Goal: Task Accomplishment & Management: Manage account settings

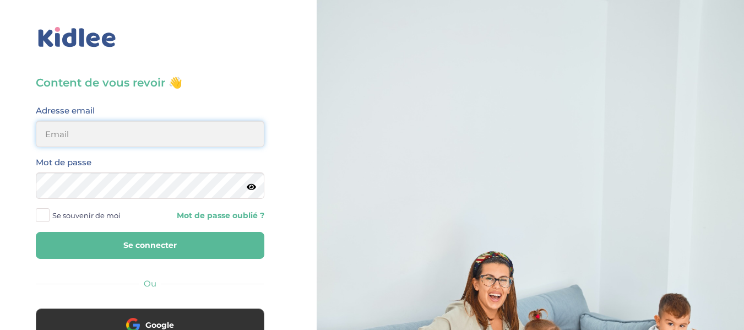
click at [109, 134] on input "email" at bounding box center [150, 134] width 229 height 26
type input "alexandrafournery@hotmail.com"
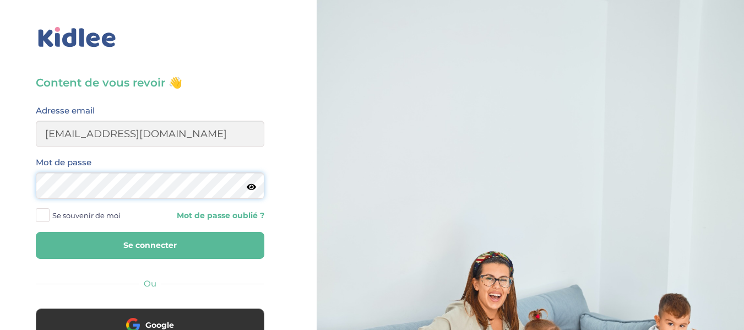
click at [36, 232] on button "Se connecter" at bounding box center [150, 245] width 229 height 27
click at [143, 240] on button "Se connecter" at bounding box center [150, 245] width 229 height 27
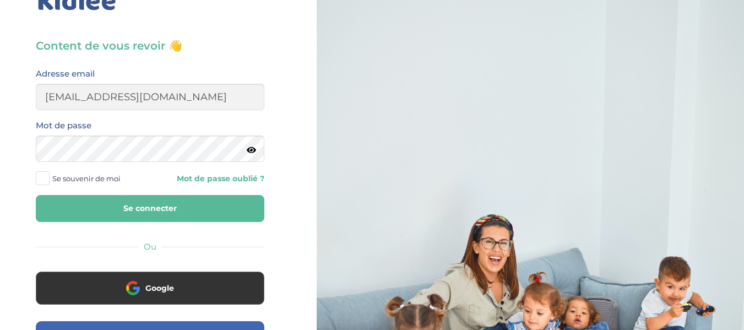
scroll to position [37, 0]
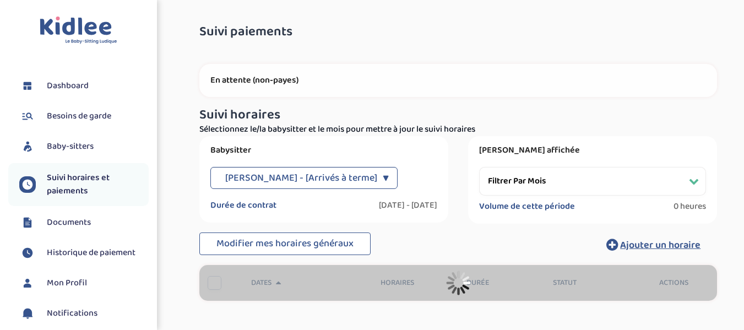
select select "septembre 2024"
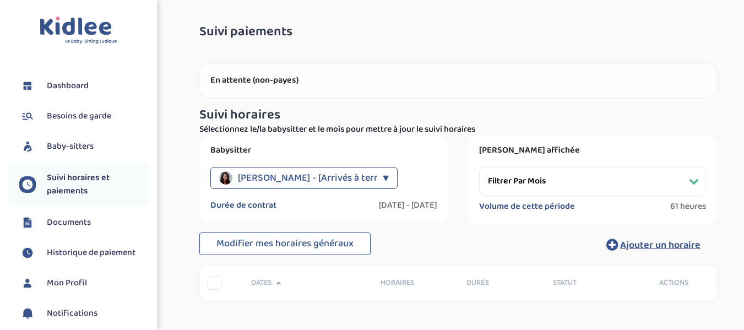
click at [80, 85] on span "Dashboard" at bounding box center [68, 85] width 42 height 13
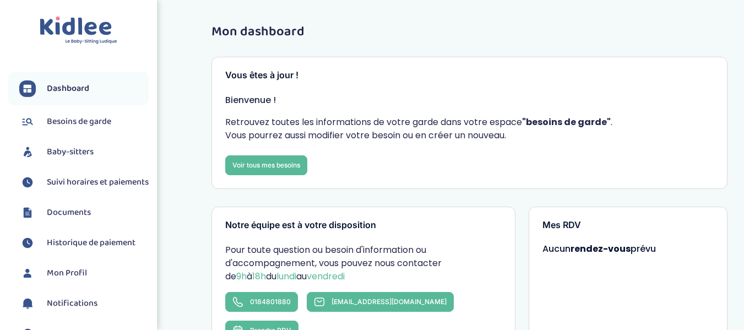
click at [94, 117] on span "Besoins de garde" at bounding box center [79, 121] width 64 height 13
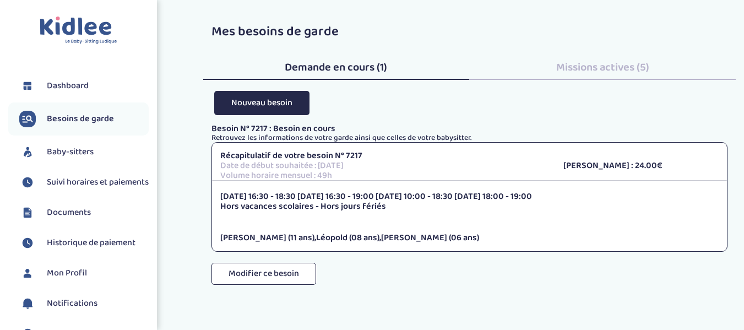
click at [388, 271] on div "Besoin N° 7217 : Besoin en cours Retrouvez les informations de votre garde ains…" at bounding box center [470, 215] width 517 height 183
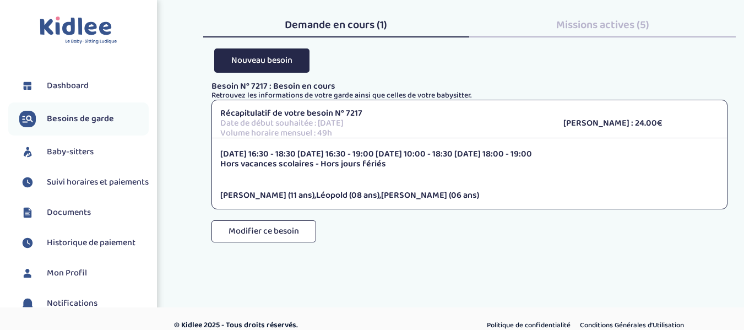
scroll to position [44, 0]
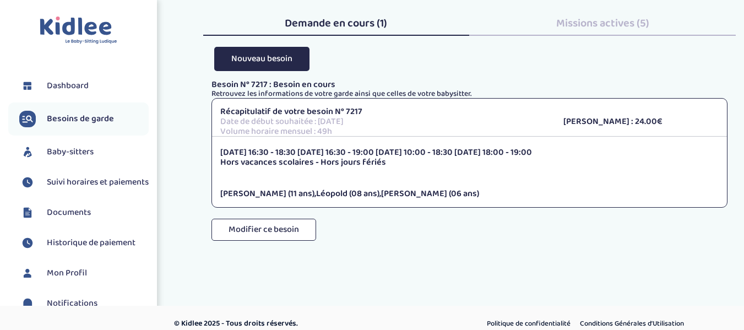
click at [77, 147] on span "Baby-sitters" at bounding box center [70, 151] width 47 height 13
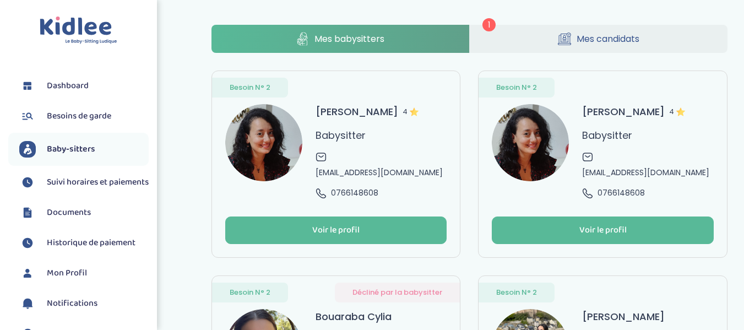
click at [609, 39] on span "Mes candidats" at bounding box center [608, 39] width 63 height 14
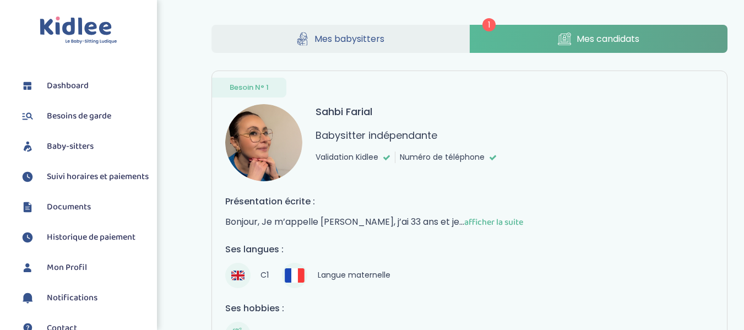
click at [494, 224] on span "afficher la suite" at bounding box center [493, 222] width 59 height 14
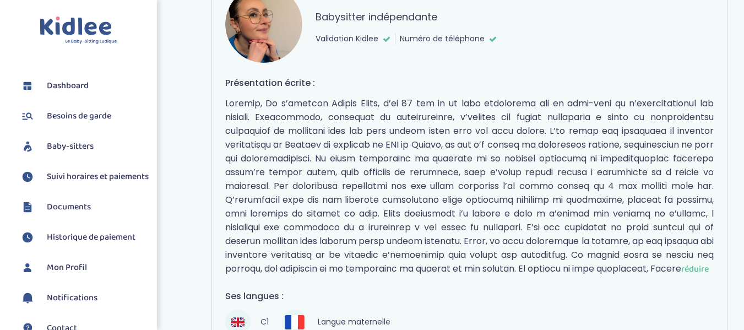
scroll to position [120, 0]
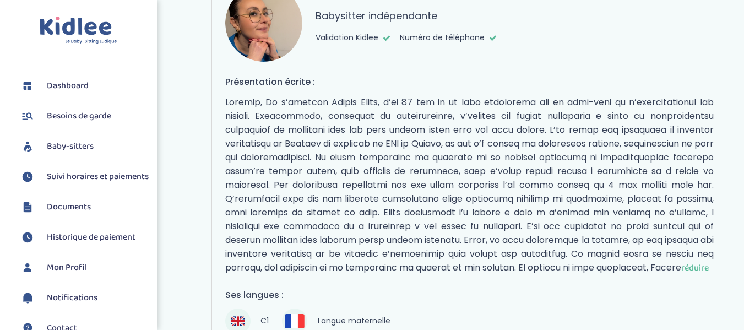
click at [697, 267] on span "réduire" at bounding box center [695, 268] width 28 height 14
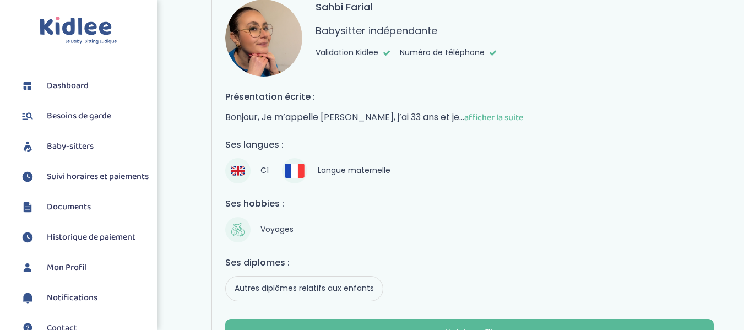
scroll to position [97, 0]
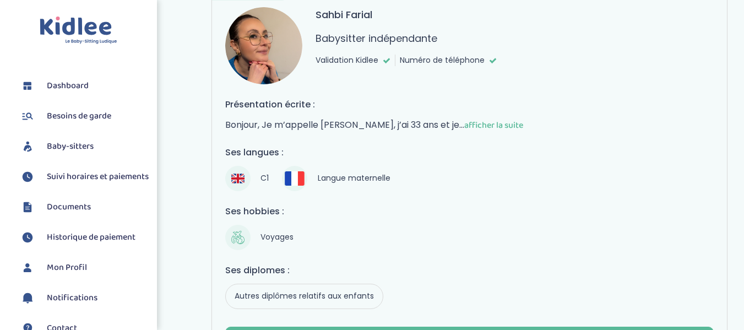
click at [499, 125] on span "afficher la suite" at bounding box center [493, 125] width 59 height 14
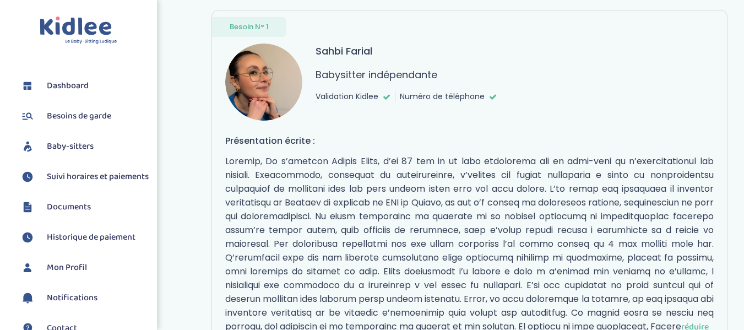
scroll to position [0, 0]
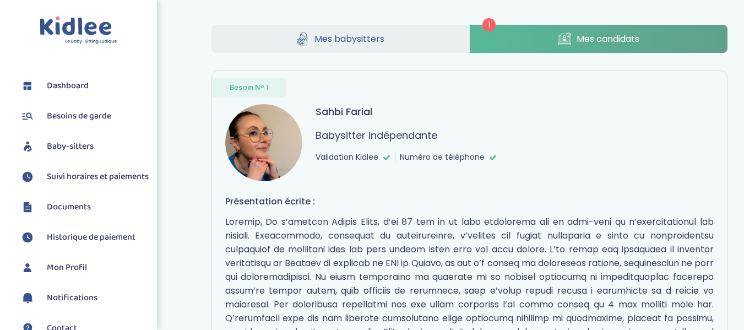
click at [376, 47] on link "Mes babysitters" at bounding box center [341, 39] width 258 height 28
